Goal: Task Accomplishment & Management: Use online tool/utility

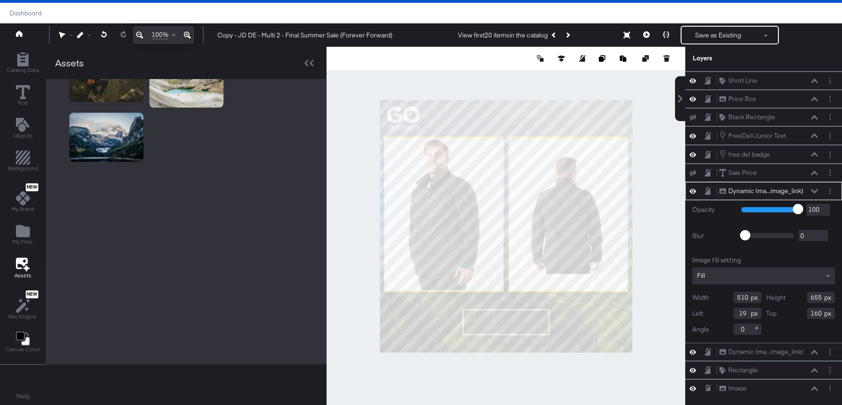
scroll to position [90, 0]
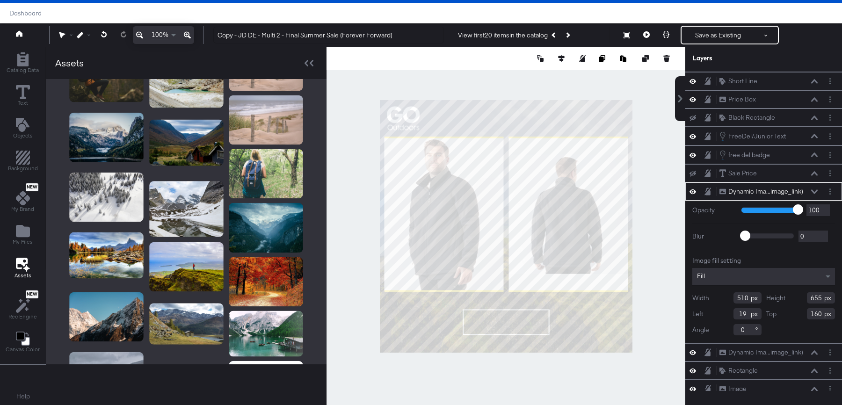
click at [366, 155] on div at bounding box center [506, 226] width 359 height 359
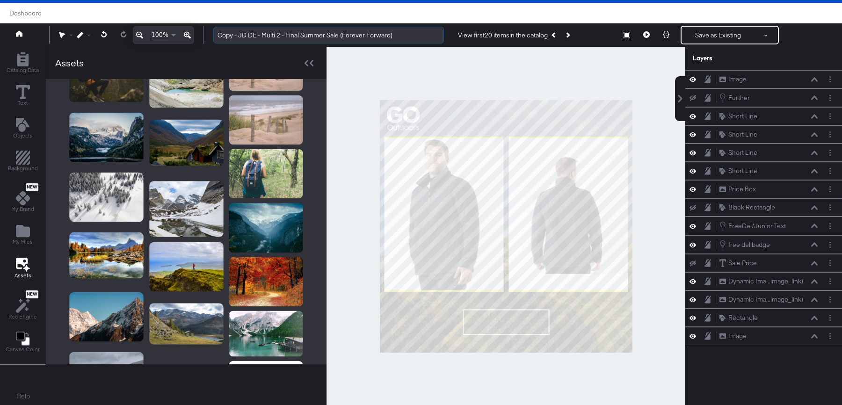
click at [239, 34] on input "Copy - JD DE - Multi 2 - Final Summer Sale (Forever Forward)" at bounding box center [328, 35] width 231 height 17
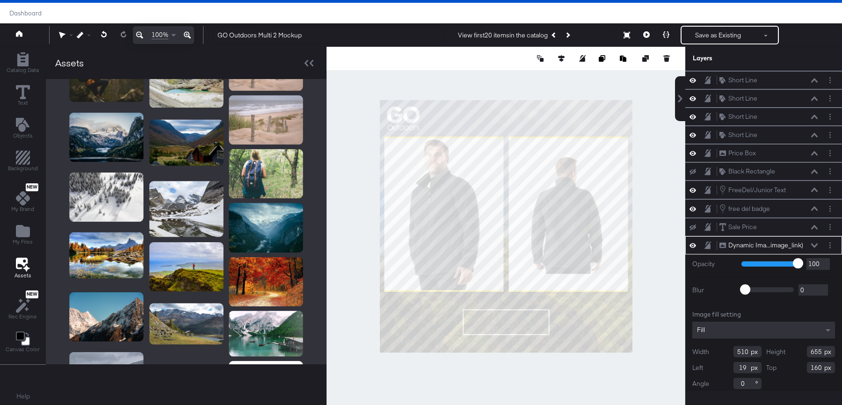
scroll to position [90, 0]
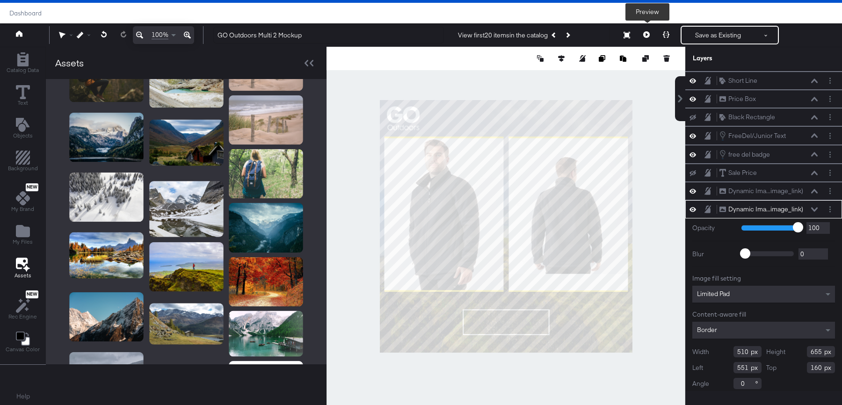
click at [647, 36] on icon at bounding box center [647, 34] width 7 height 7
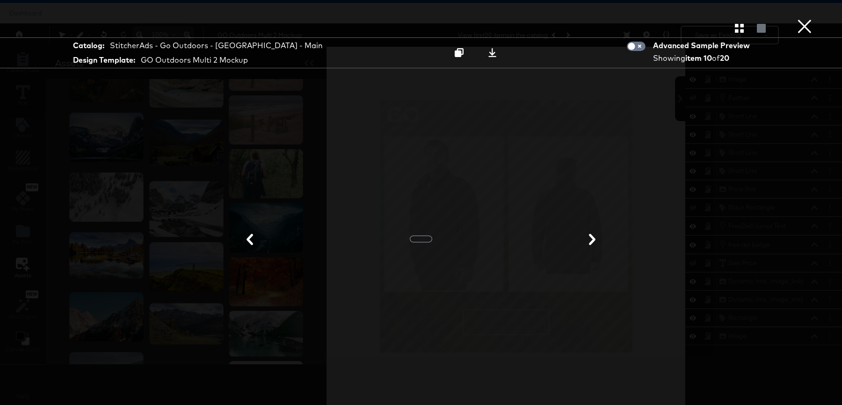
scroll to position [0, 0]
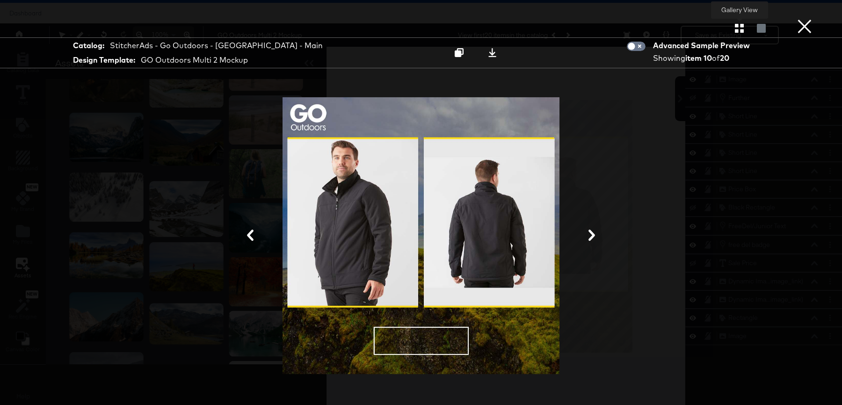
click at [737, 26] on icon "button" at bounding box center [739, 28] width 9 height 9
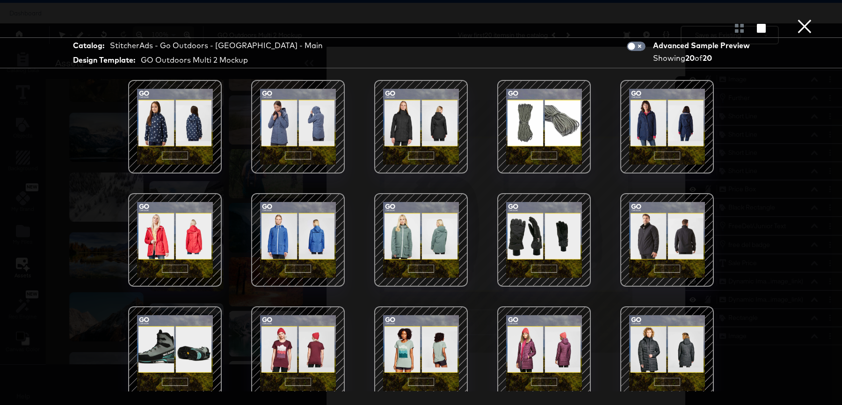
scroll to position [121, 0]
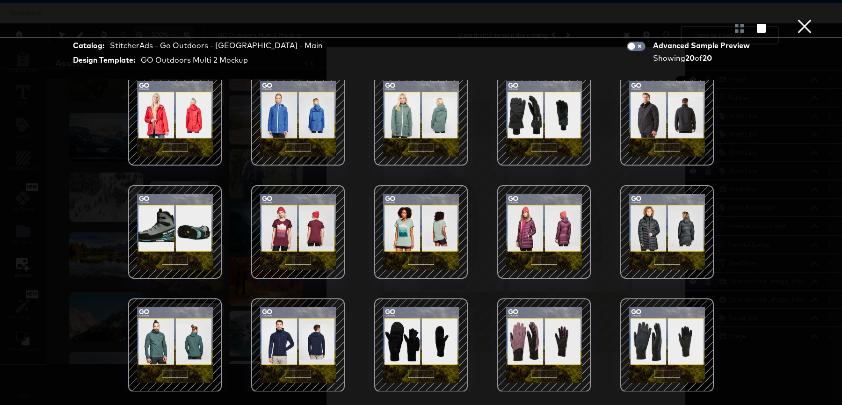
click at [806, 19] on button "×" at bounding box center [805, 9] width 19 height 19
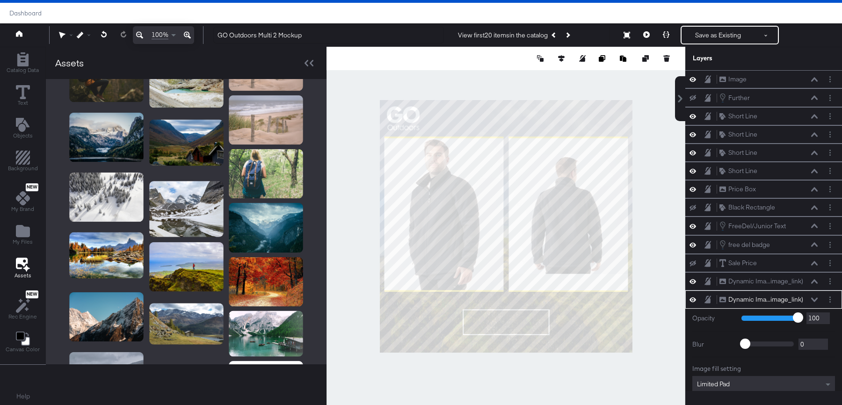
scroll to position [90, 0]
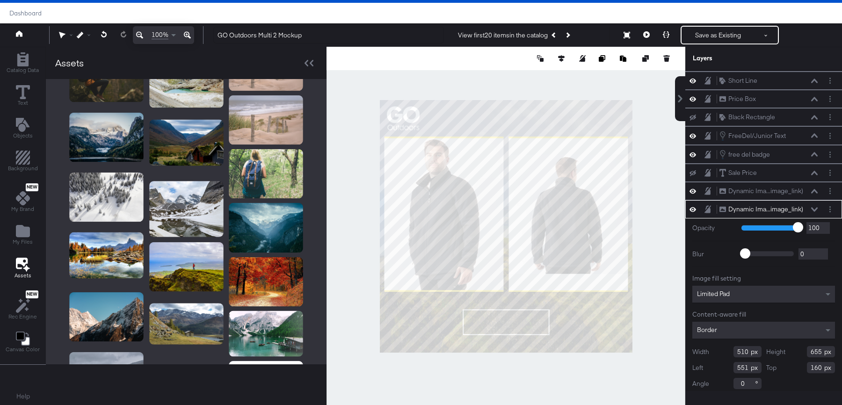
click at [743, 293] on div "Limited Pad" at bounding box center [764, 294] width 143 height 17
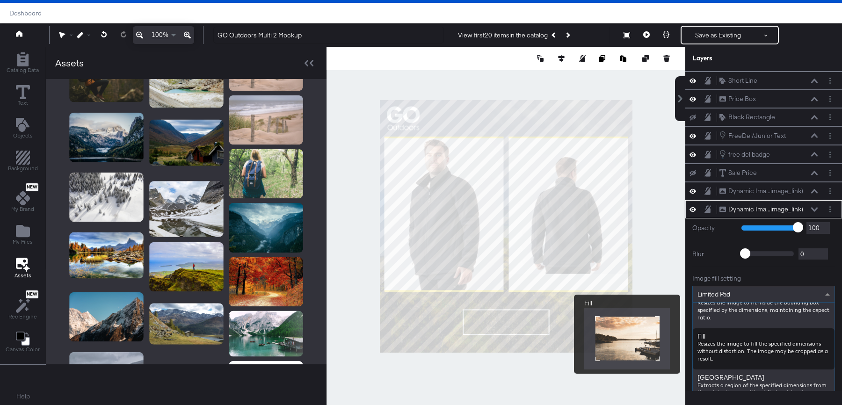
scroll to position [90, 0]
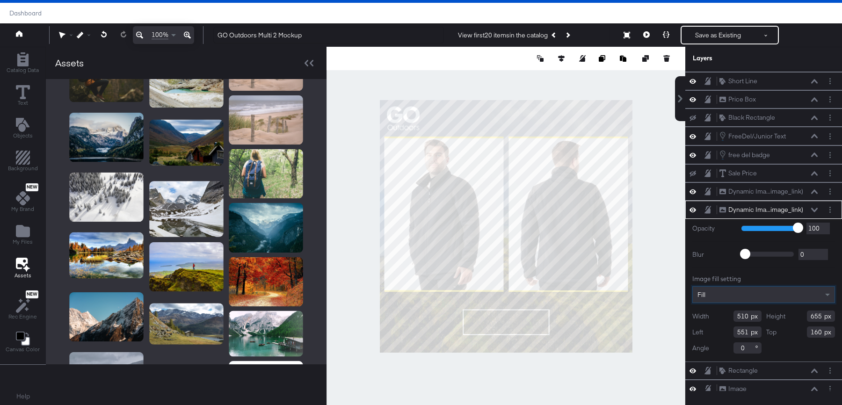
click at [652, 185] on div at bounding box center [506, 226] width 359 height 359
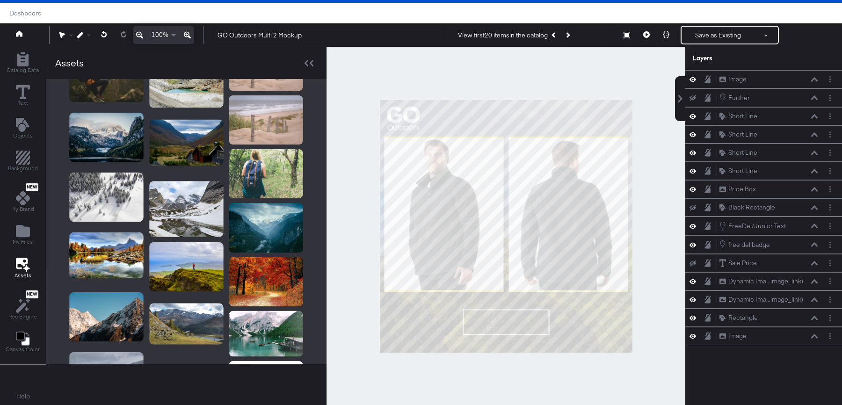
scroll to position [0, 0]
click at [323, 37] on input "GO Outdoors Multi 2 Mockup" at bounding box center [328, 35] width 231 height 17
type input "GO Outdoors Multi 2 Mockup - CLOTHING"
click at [714, 35] on button "Save as Existing" at bounding box center [718, 35] width 73 height 17
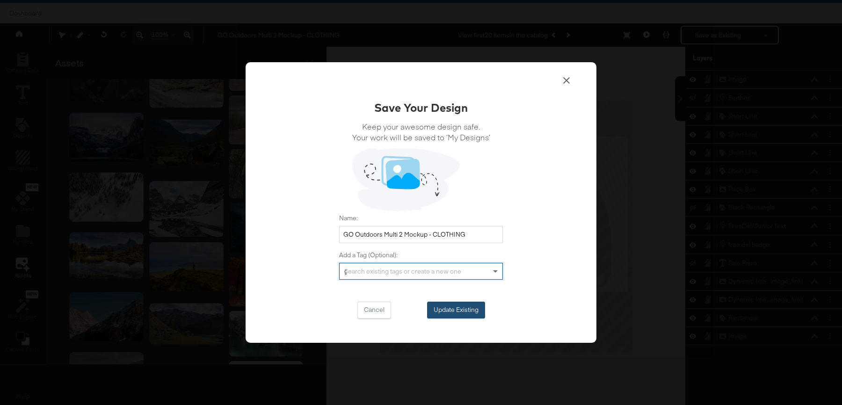
type input "go"
click at [443, 312] on button "Update Existing" at bounding box center [456, 310] width 58 height 17
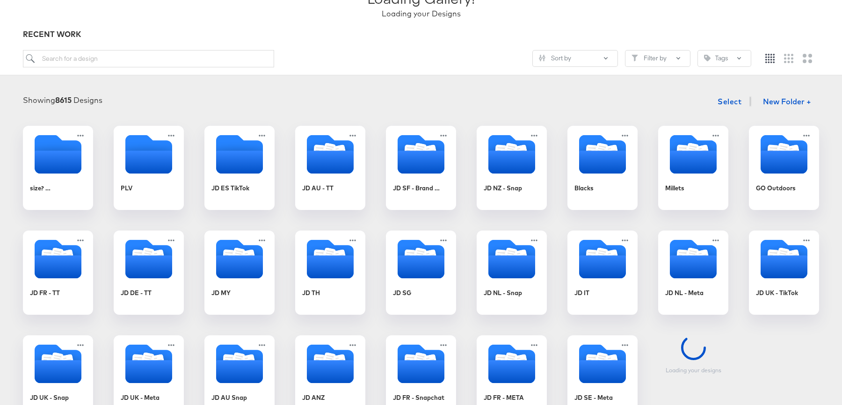
scroll to position [174, 0]
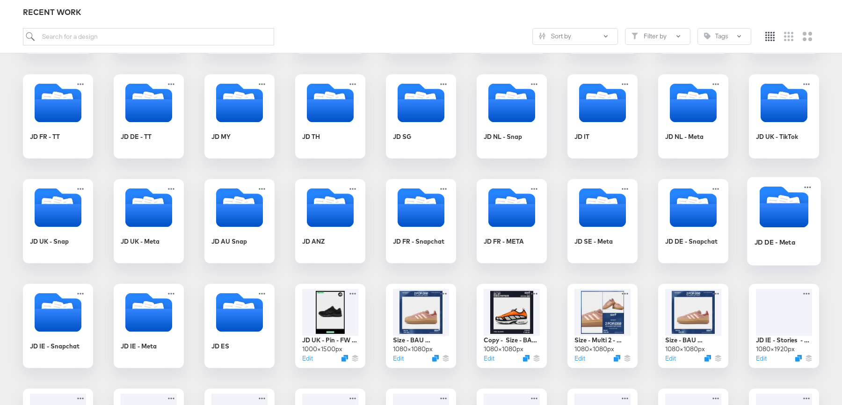
click at [790, 206] on icon "Folder" at bounding box center [784, 215] width 49 height 24
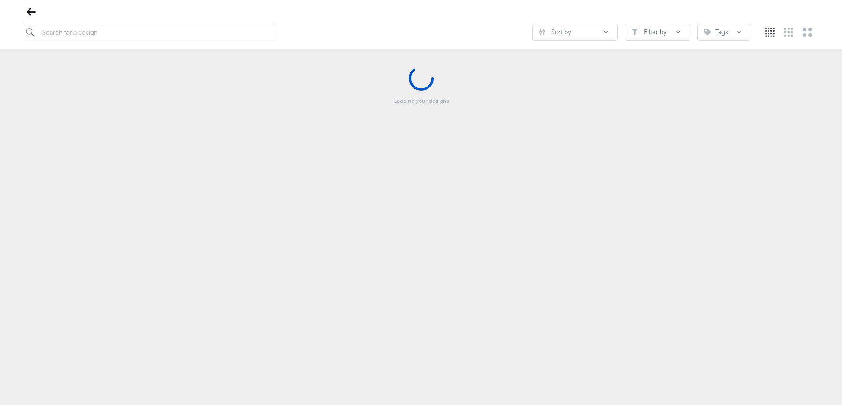
scroll to position [107, 0]
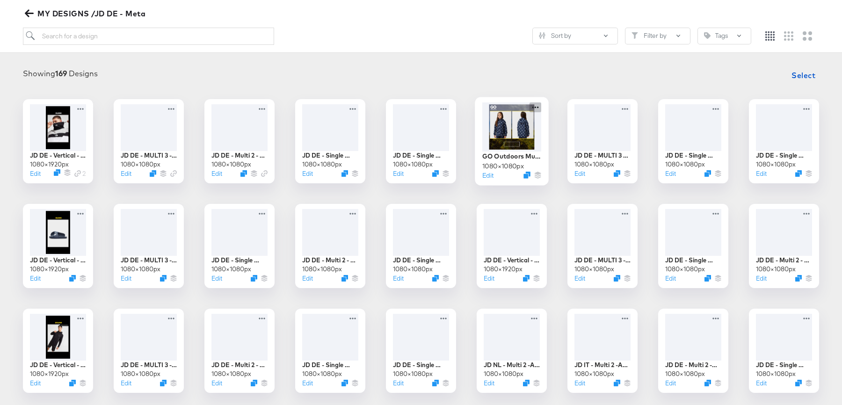
click at [536, 108] on icon at bounding box center [536, 107] width 12 height 10
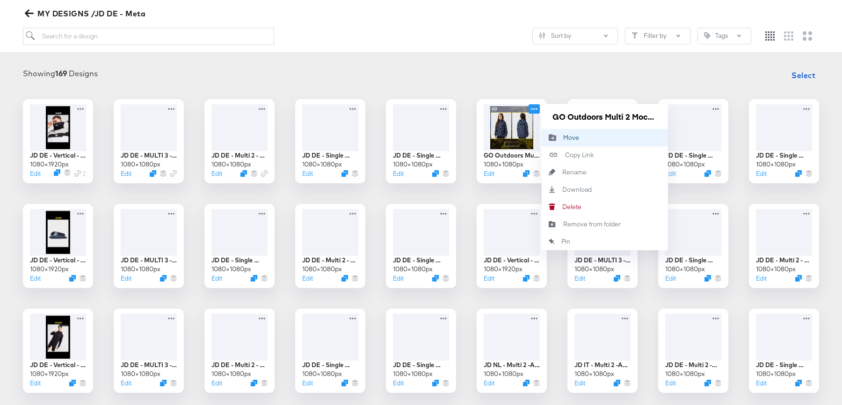
click at [564, 138] on div "Move Move" at bounding box center [564, 138] width 0 height 0
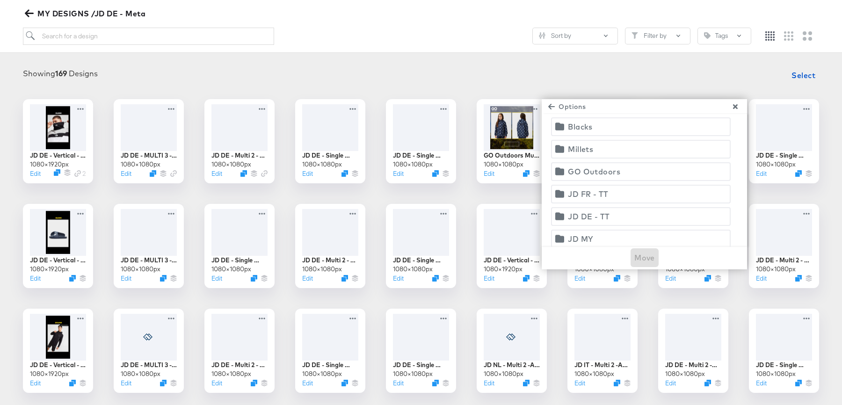
scroll to position [139, 0]
click at [607, 167] on div "GO Outdoors" at bounding box center [594, 170] width 52 height 13
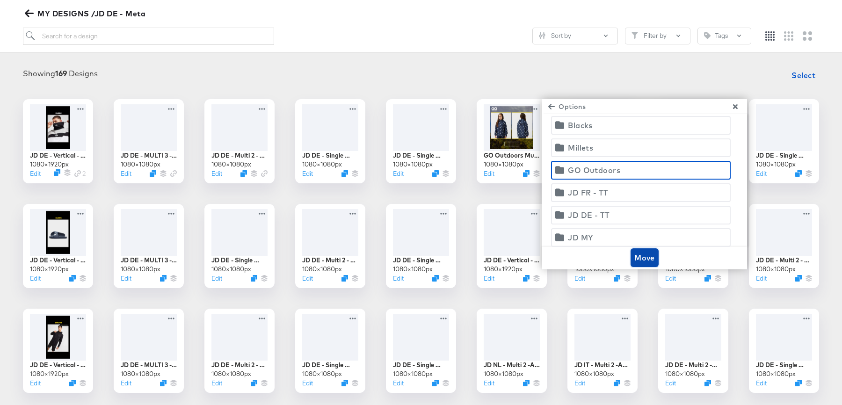
click at [641, 255] on span "Move" at bounding box center [645, 257] width 21 height 13
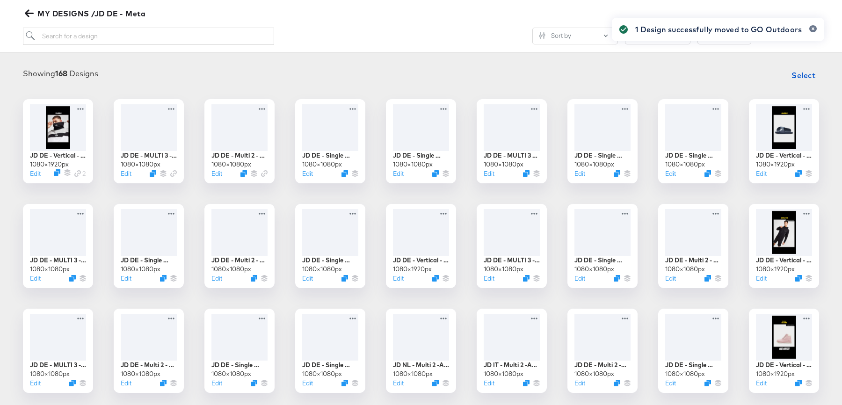
click at [29, 17] on icon "button" at bounding box center [29, 13] width 9 height 9
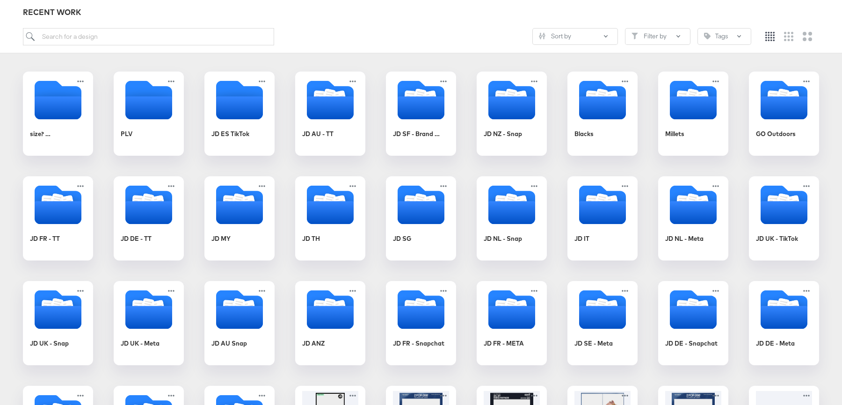
scroll to position [135, 0]
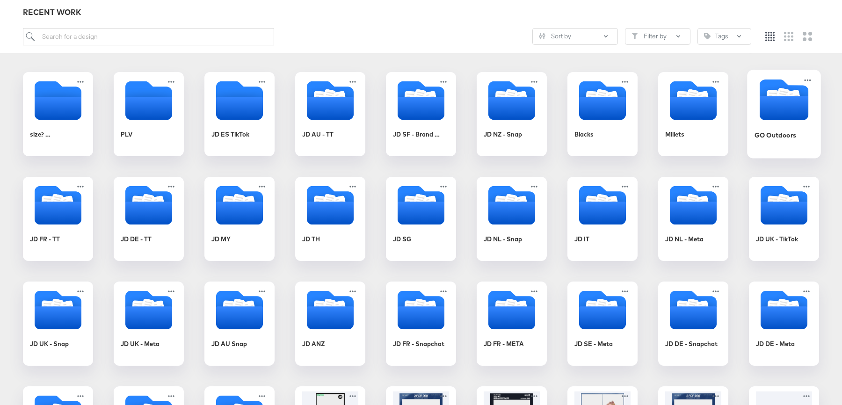
click at [779, 88] on icon "Folder" at bounding box center [783, 95] width 14 height 15
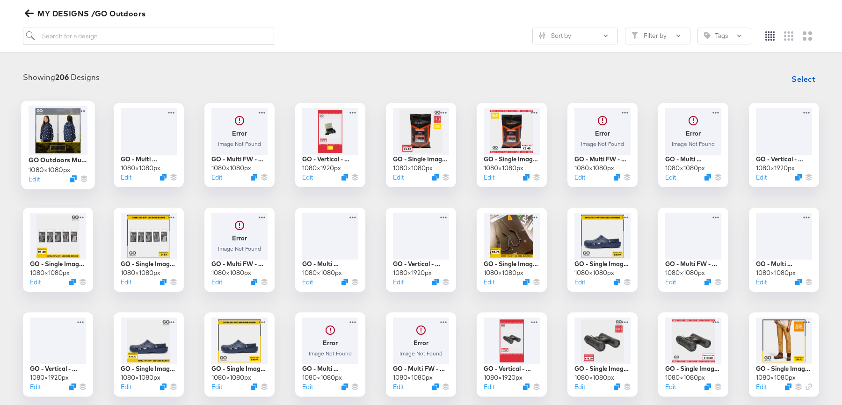
click at [55, 125] on div at bounding box center [58, 130] width 59 height 49
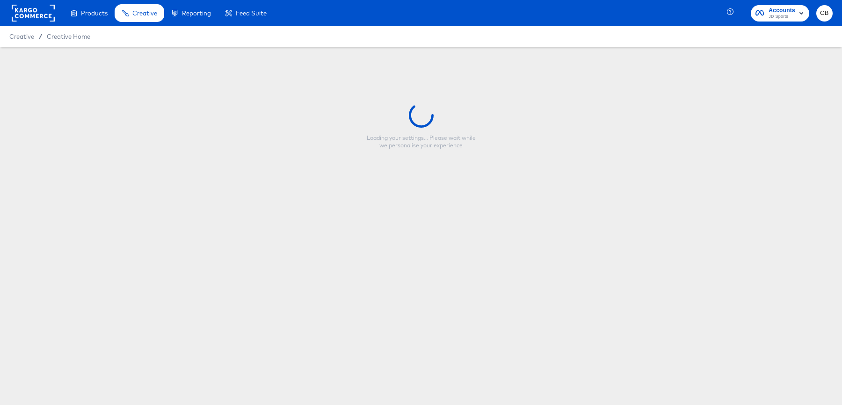
type input "GO Outdoors Multi 2 Mockup - CLOTHING"
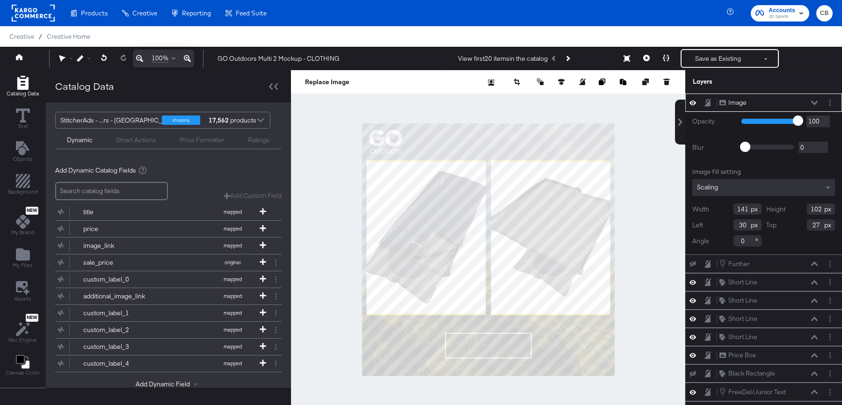
click at [639, 198] on div at bounding box center [488, 249] width 395 height 359
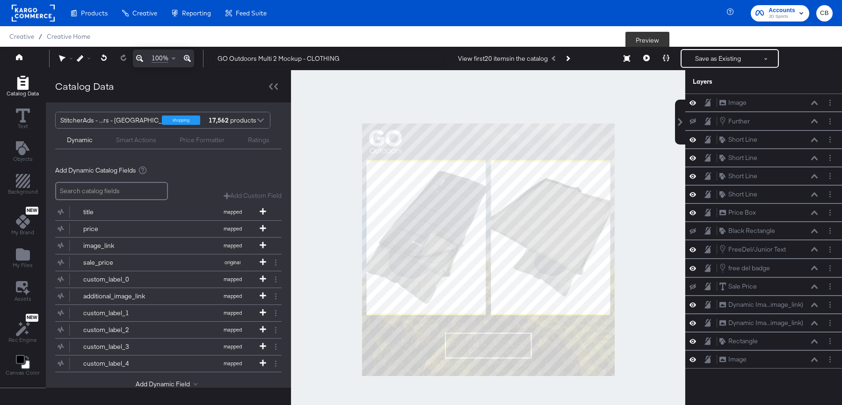
click at [645, 58] on icon at bounding box center [647, 58] width 7 height 7
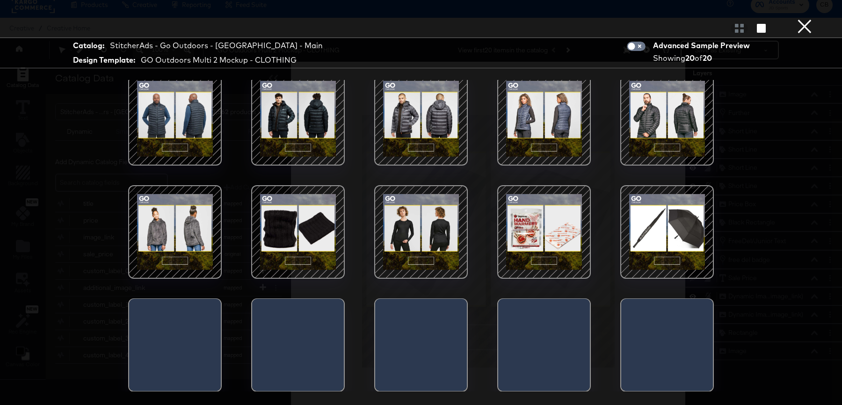
scroll to position [15, 0]
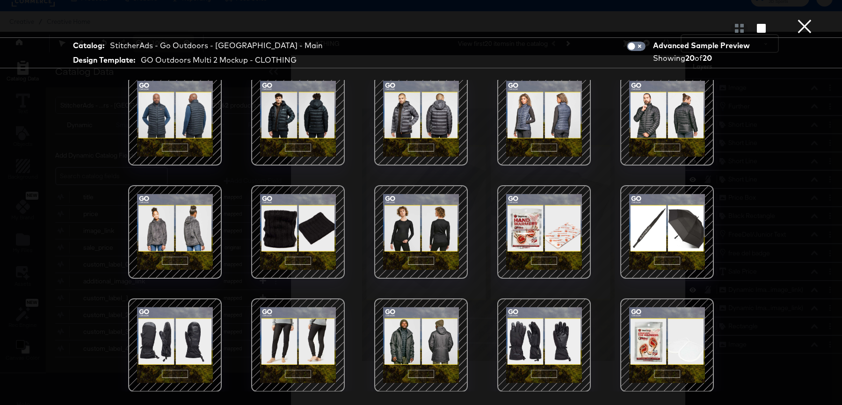
click at [411, 331] on div at bounding box center [421, 346] width 80 height 80
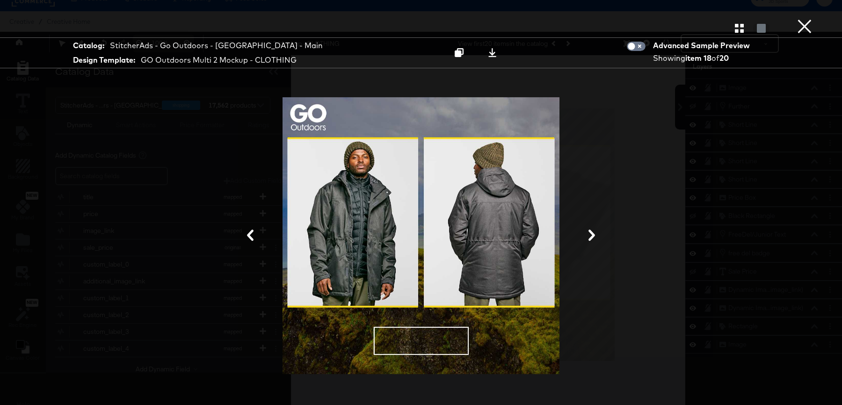
click at [804, 19] on button "×" at bounding box center [805, 9] width 19 height 19
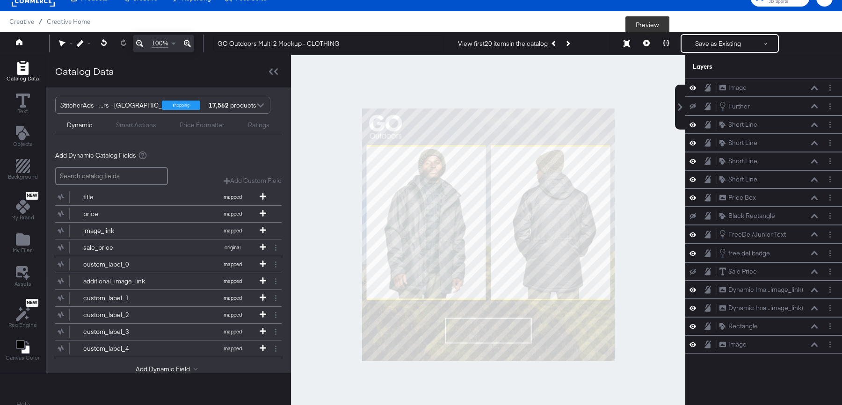
click at [651, 41] on button at bounding box center [647, 43] width 20 height 19
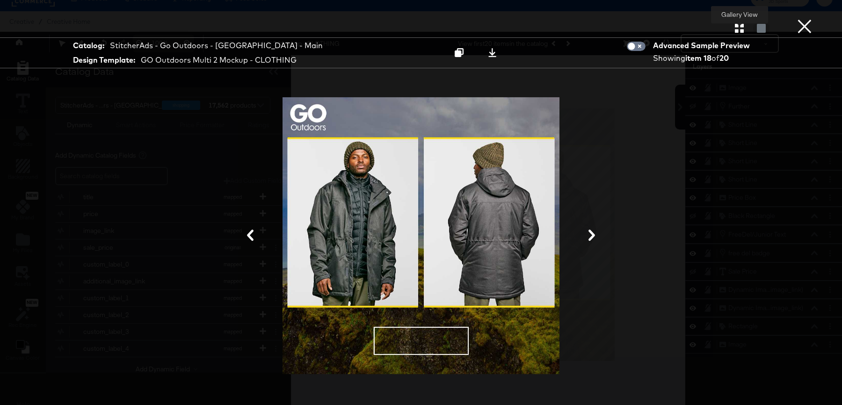
click at [739, 28] on icon "button" at bounding box center [739, 28] width 9 height 9
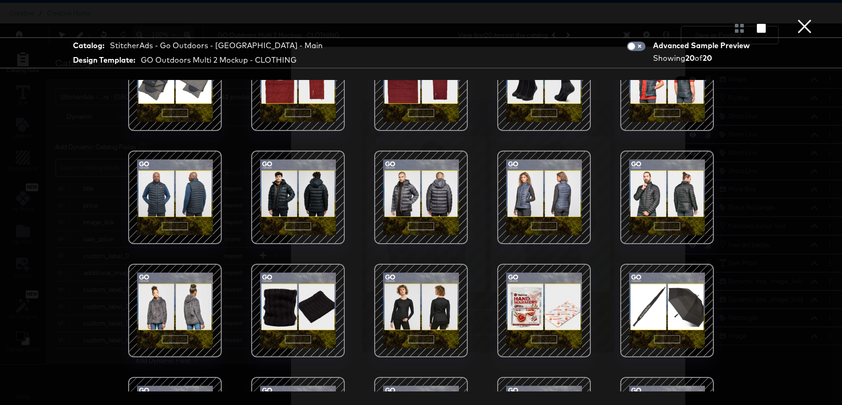
scroll to position [0, 0]
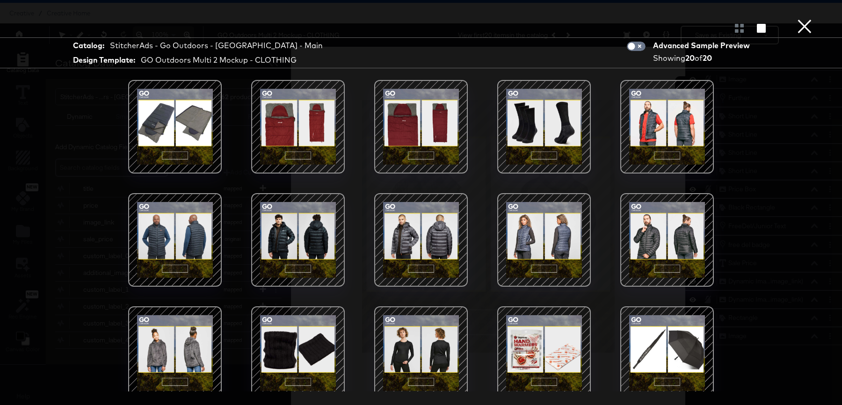
click at [676, 234] on div at bounding box center [668, 240] width 80 height 80
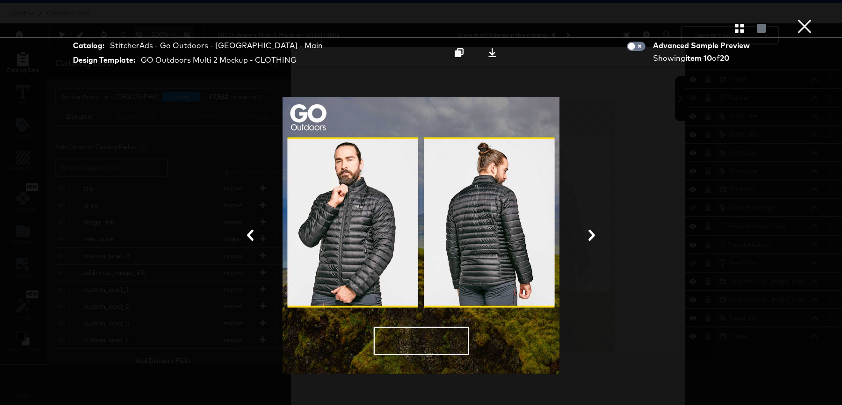
click at [806, 19] on button "×" at bounding box center [805, 9] width 19 height 19
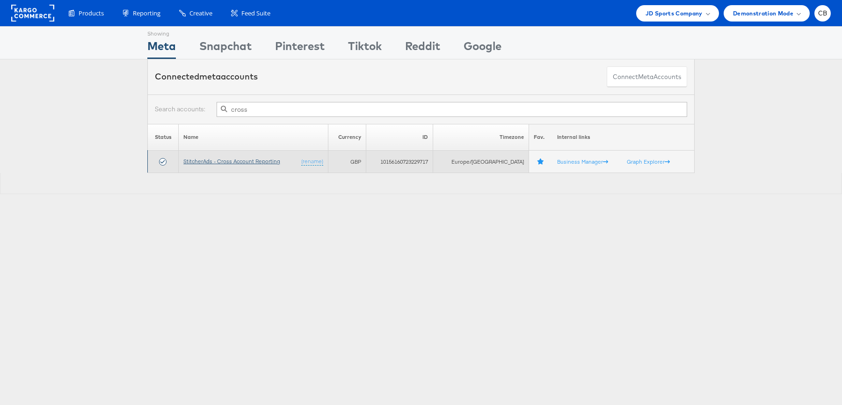
type input "cross"
click at [251, 159] on link "StitcherAds - Cross Account Reporting" at bounding box center [231, 161] width 97 height 7
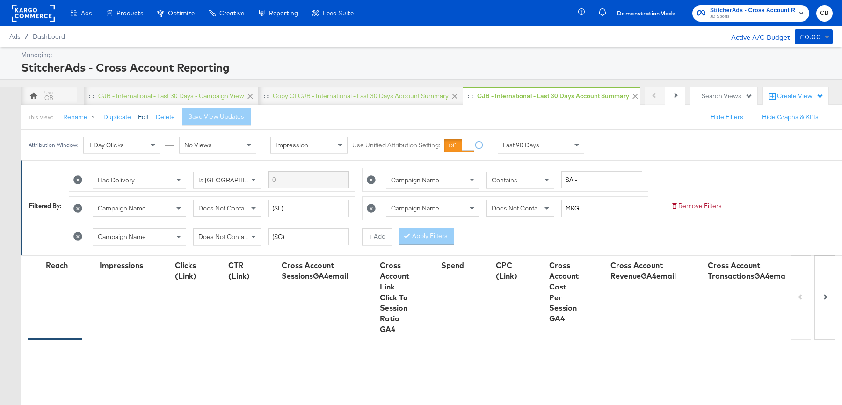
click at [139, 116] on button "Edit" at bounding box center [143, 117] width 11 height 9
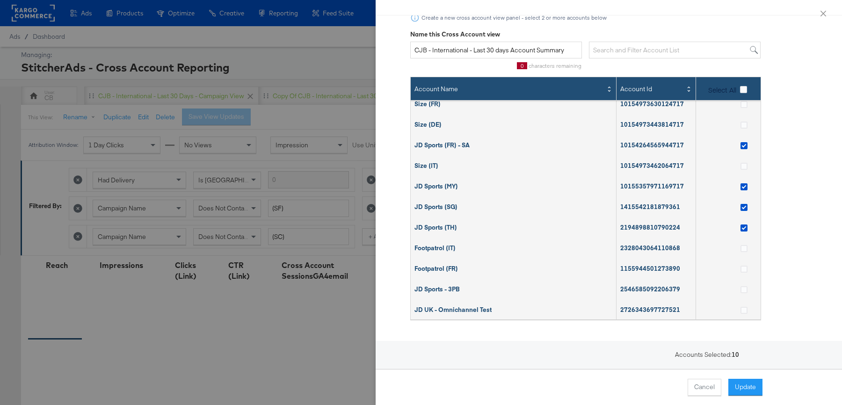
scroll to position [35, 0]
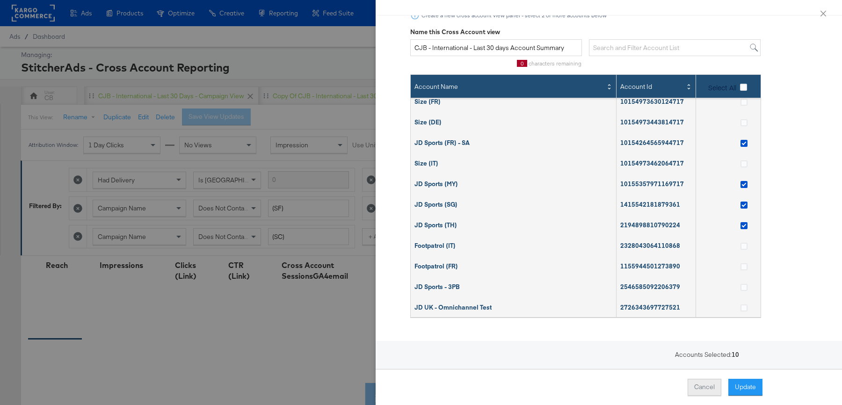
click at [705, 384] on button "Cancel" at bounding box center [705, 387] width 34 height 17
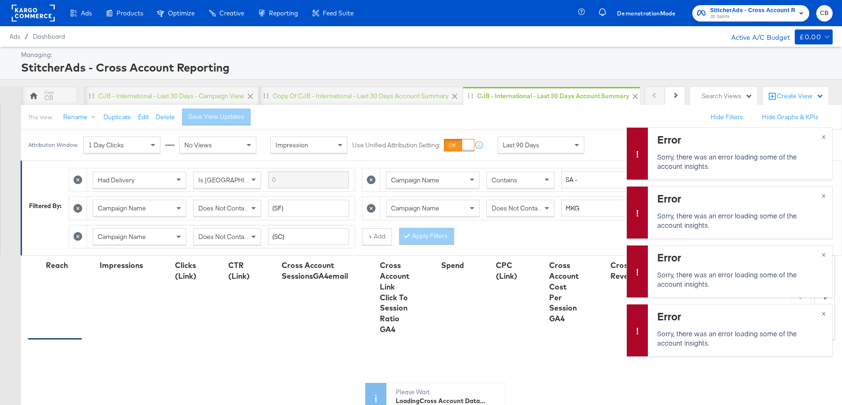
click at [563, 146] on div "Last 90 Days" at bounding box center [541, 145] width 86 height 16
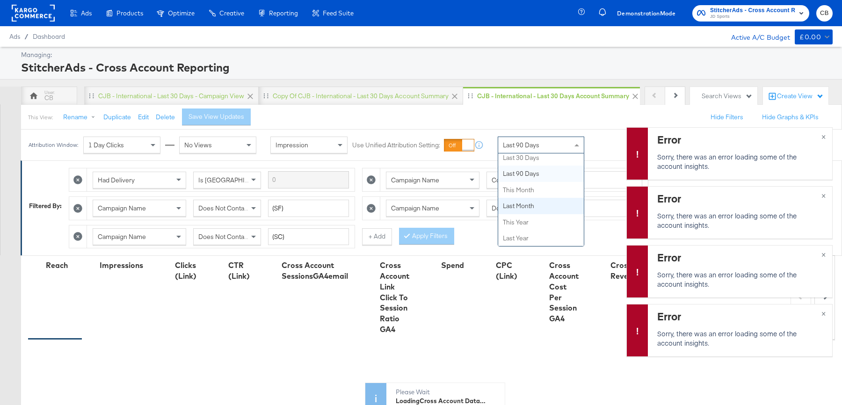
scroll to position [0, 0]
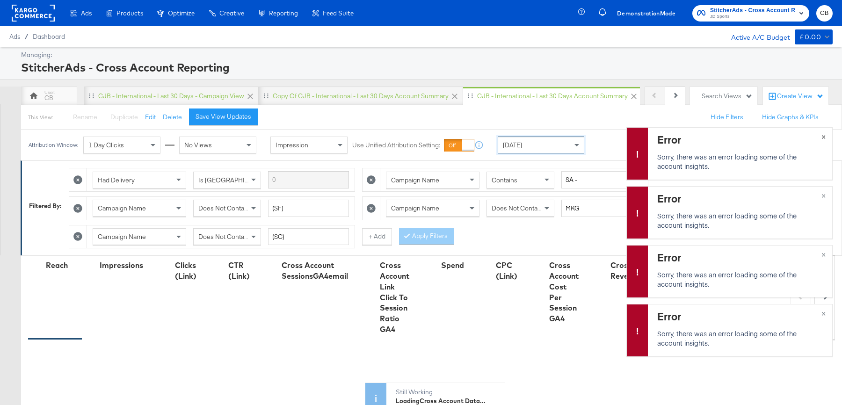
click at [821, 138] on div "Error Sorry, there was an error loading some of the account insights. ×" at bounding box center [730, 153] width 206 height 52
click at [825, 193] on button "×" at bounding box center [823, 195] width 17 height 17
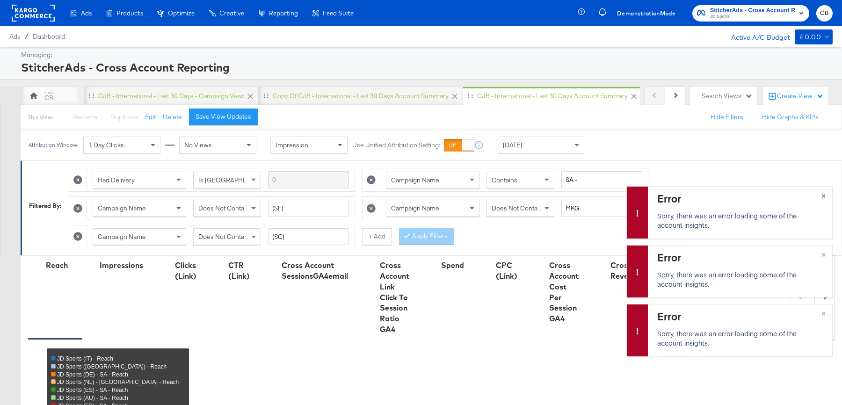
click at [825, 193] on button "×" at bounding box center [823, 195] width 17 height 17
click at [824, 255] on div "Error Sorry, there was an error loading some of the account insights. ×" at bounding box center [730, 271] width 206 height 52
click at [824, 315] on div "Error Sorry, there was an error loading some of the account insights. ×" at bounding box center [730, 330] width 206 height 52
click at [824, 308] on span "×" at bounding box center [824, 312] width 4 height 11
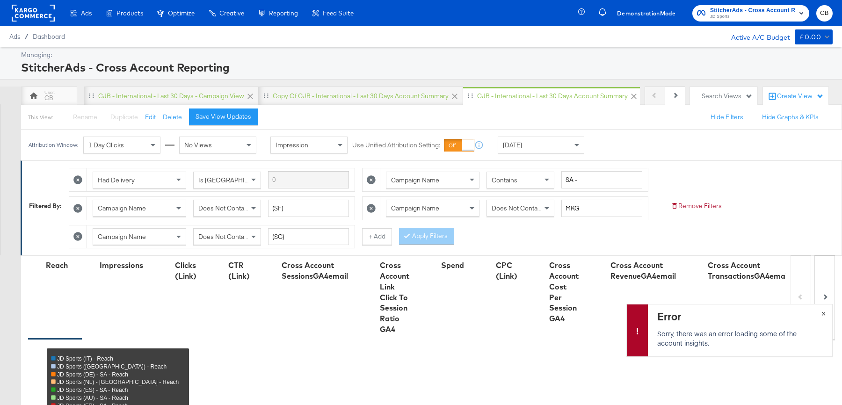
click at [825, 314] on div "Error Sorry, there was an error loading some of the account insights. ×" at bounding box center [730, 330] width 206 height 52
click at [825, 313] on div "Error Sorry, there was an error loading some of the account insights. ×" at bounding box center [730, 330] width 206 height 52
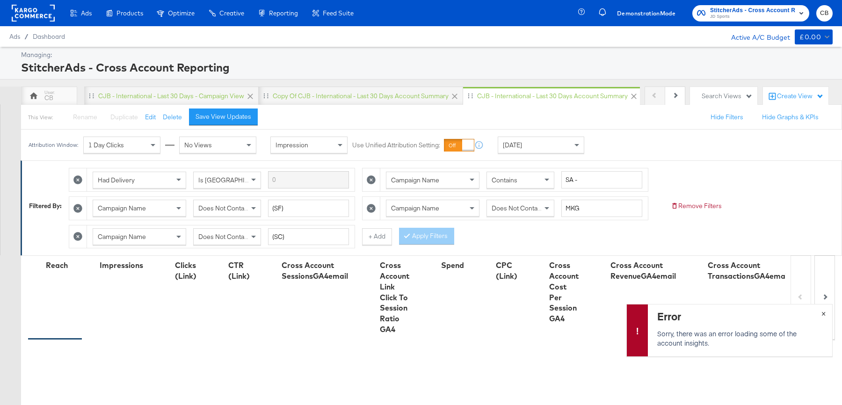
click at [825, 313] on div "Error Sorry, there was an error loading some of the account insights. ×" at bounding box center [730, 330] width 206 height 52
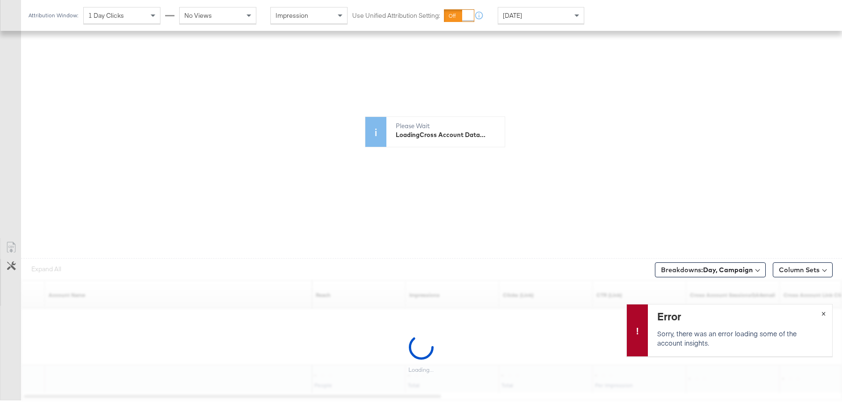
scroll to position [383, 0]
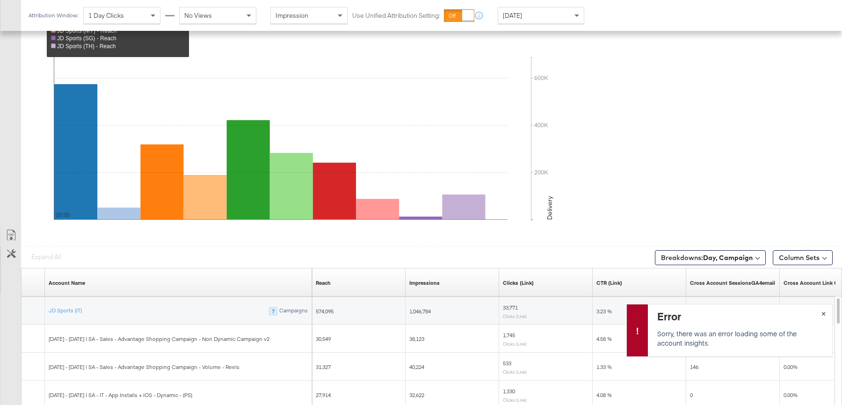
click at [824, 312] on button "×" at bounding box center [823, 313] width 17 height 17
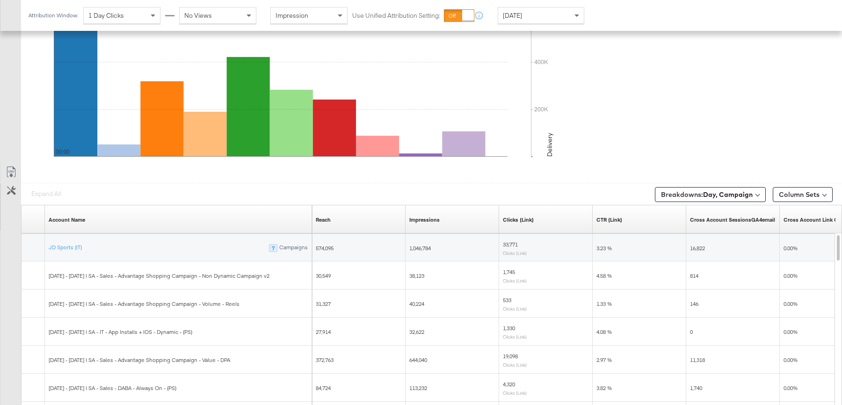
scroll to position [470, 0]
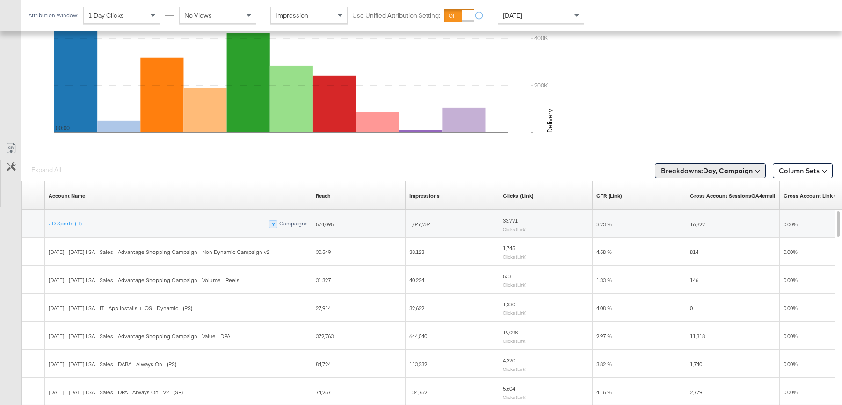
click at [732, 168] on b "Day, Campaign" at bounding box center [728, 171] width 50 height 8
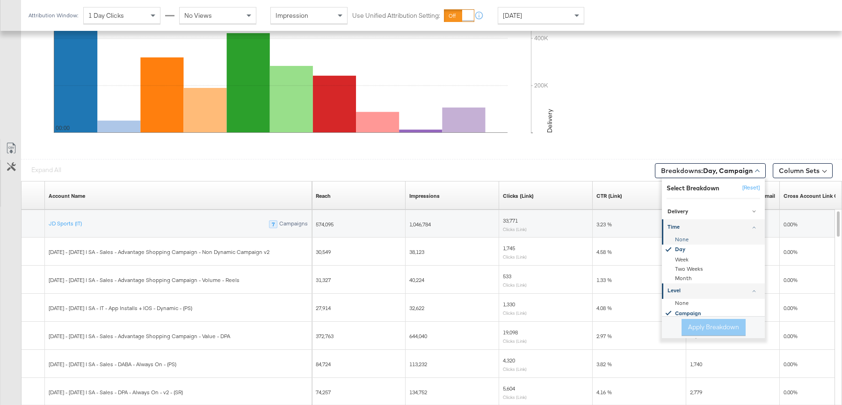
click at [688, 239] on div "None" at bounding box center [715, 239] width 102 height 9
click at [684, 246] on div "Day" at bounding box center [715, 250] width 102 height 9
click at [694, 323] on button "Apply Breakdown" at bounding box center [714, 327] width 64 height 17
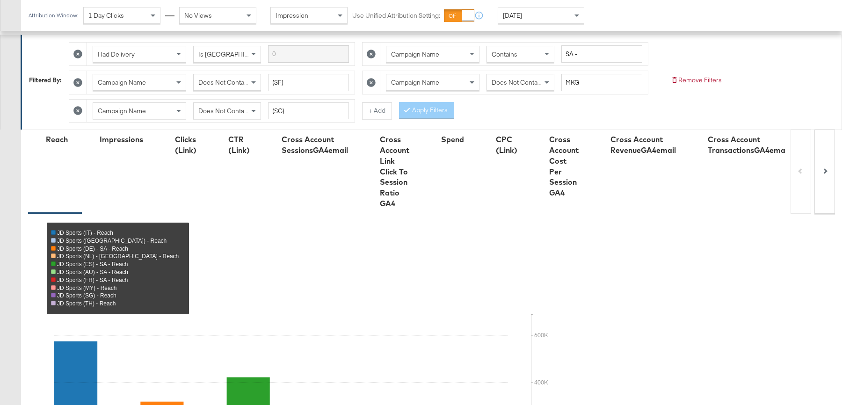
scroll to position [164, 0]
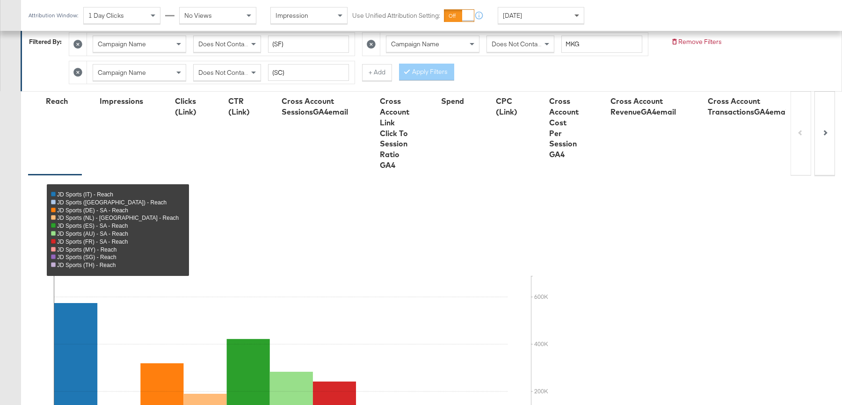
click at [576, 15] on span at bounding box center [577, 16] width 5 height 3
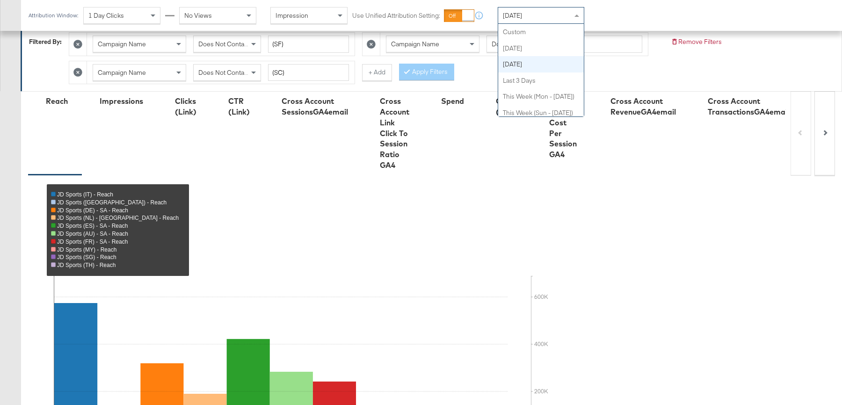
scroll to position [0, 0]
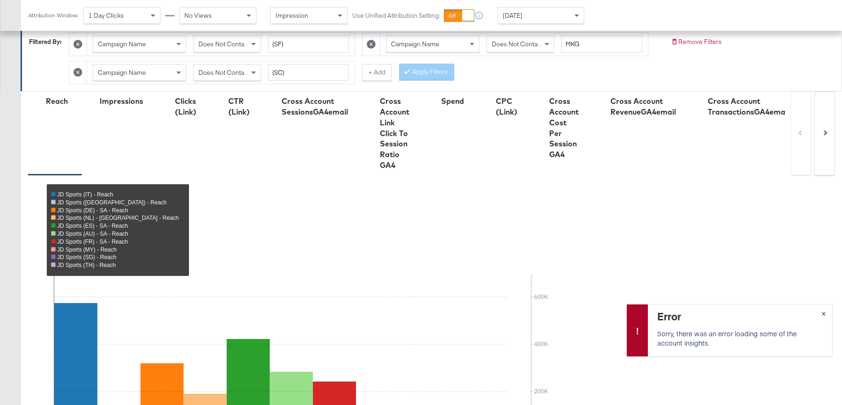
click at [826, 313] on div "Error Sorry, there was an error loading some of the account insights. ×" at bounding box center [730, 330] width 206 height 52
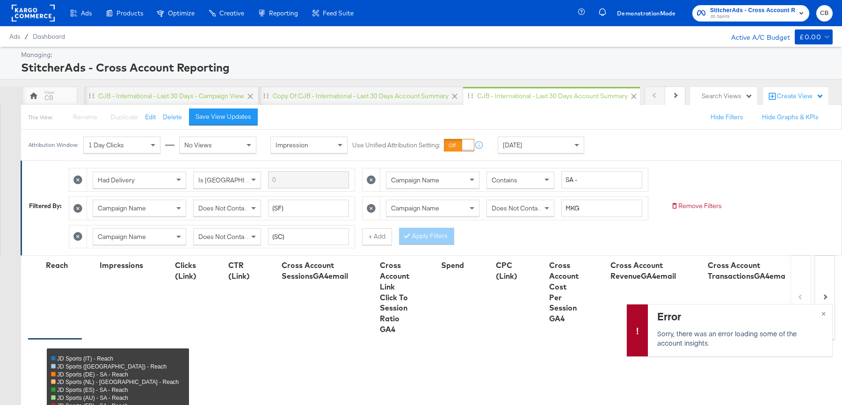
click at [569, 139] on div "Yesterday" at bounding box center [541, 145] width 86 height 16
